Goal: Find specific page/section: Find specific page/section

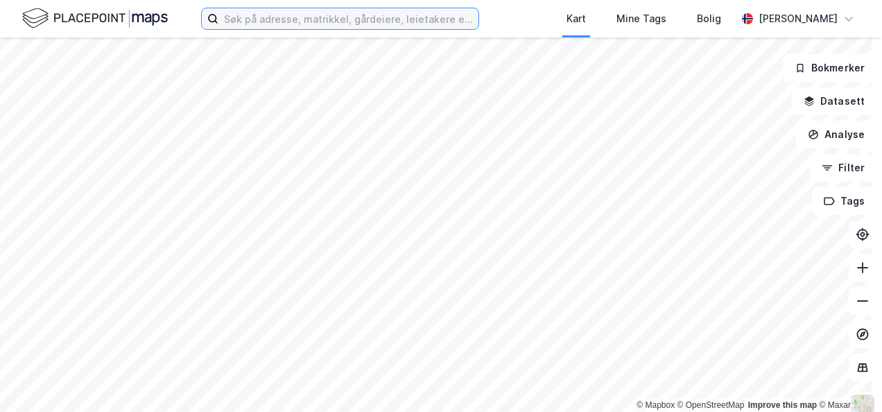
click at [261, 22] on input at bounding box center [348, 18] width 260 height 21
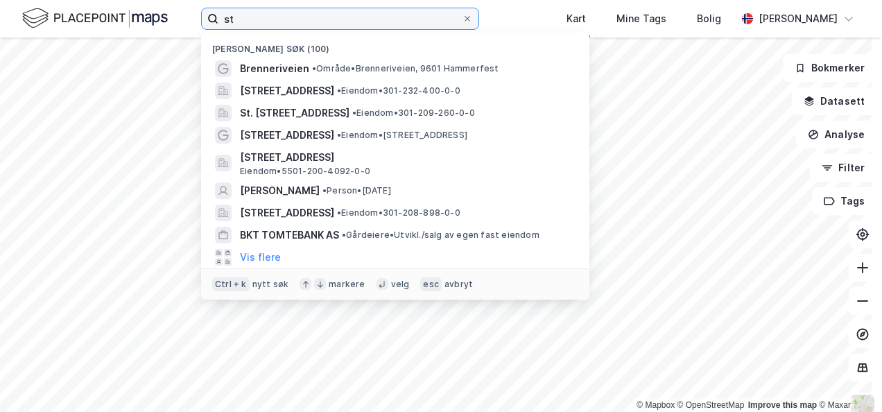
type input "st"
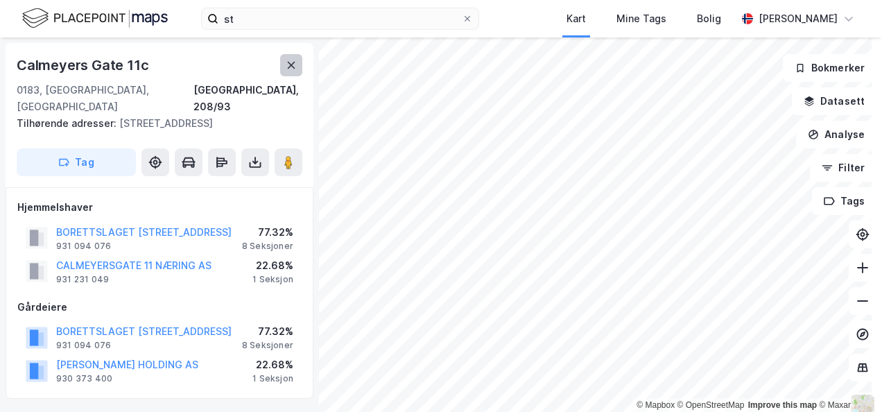
click at [290, 65] on icon at bounding box center [291, 65] width 11 height 11
